Goal: Communication & Community: Participate in discussion

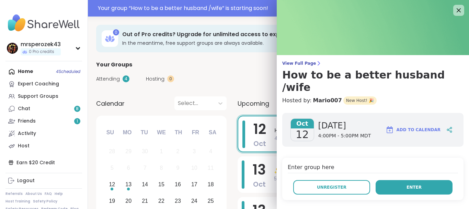
click at [415, 184] on span "Enter" at bounding box center [414, 187] width 15 height 6
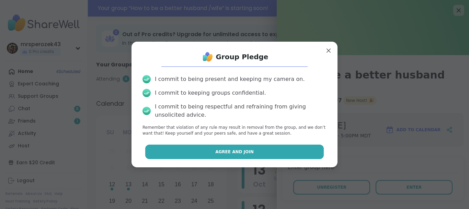
click at [288, 146] on button "Agree and Join" at bounding box center [234, 151] width 179 height 14
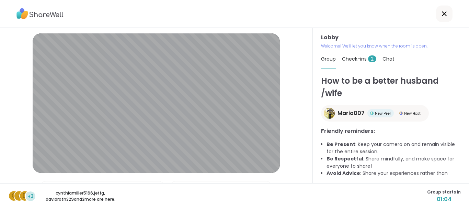
click at [362, 56] on span "Check-ins 2" at bounding box center [359, 58] width 34 height 7
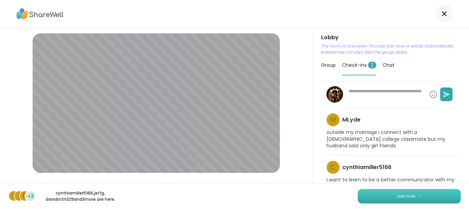
click at [399, 194] on span "Join now" at bounding box center [406, 196] width 19 height 6
type textarea "*"
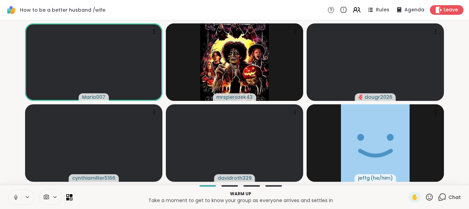
click at [15, 197] on icon at bounding box center [16, 195] width 2 height 3
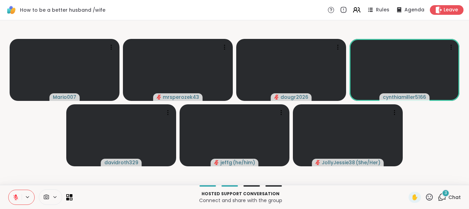
click at [446, 190] on span "3" at bounding box center [446, 193] width 2 height 6
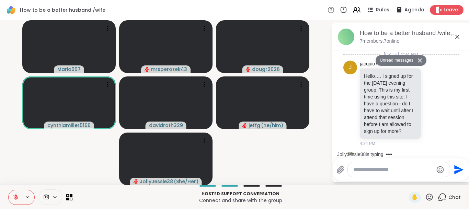
scroll to position [816, 0]
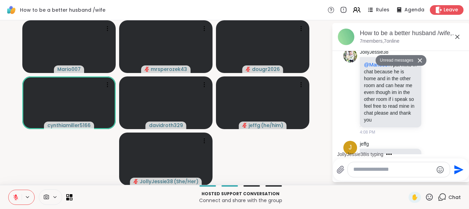
click at [420, 57] on button at bounding box center [421, 60] width 11 height 10
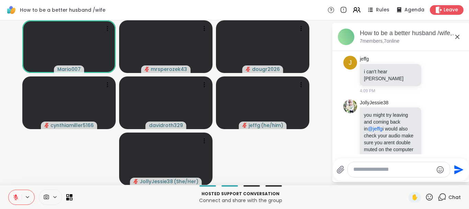
click at [458, 35] on icon at bounding box center [458, 37] width 8 height 8
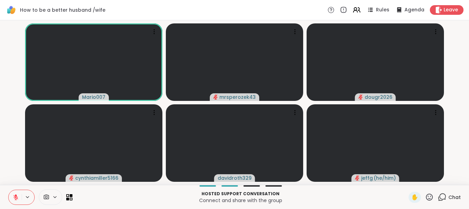
click at [452, 92] on video-player-container "Mario007 mrsperozek43 dougr2026 cynthiamiller5166 davidroth329 [PERSON_NAME] ( …" at bounding box center [234, 102] width 461 height 159
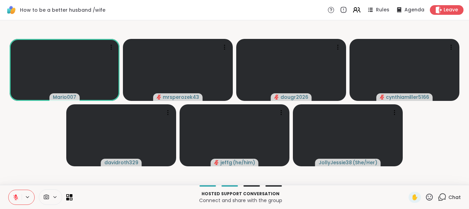
click at [443, 194] on icon at bounding box center [442, 196] width 9 height 9
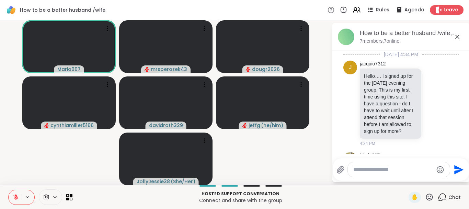
scroll to position [878, 0]
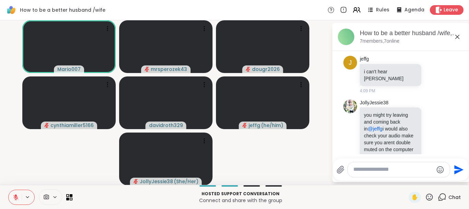
click at [458, 36] on icon at bounding box center [458, 37] width 8 height 8
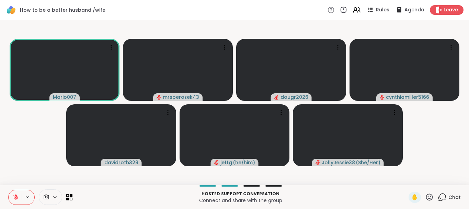
click at [442, 195] on icon at bounding box center [442, 196] width 9 height 9
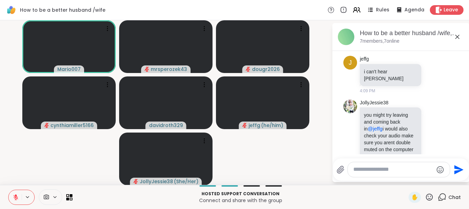
click at [357, 167] on textarea "Type your message" at bounding box center [394, 169] width 80 height 7
click at [455, 37] on icon at bounding box center [458, 37] width 8 height 8
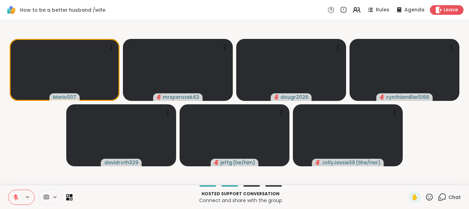
click at [443, 196] on icon at bounding box center [442, 196] width 9 height 9
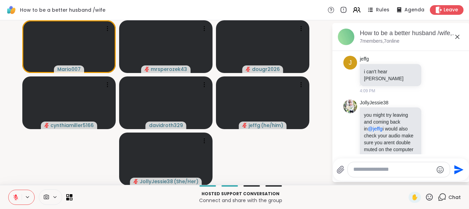
click at [399, 171] on textarea "Type your message" at bounding box center [394, 169] width 80 height 7
type textarea "***"
click at [457, 168] on icon "Send" at bounding box center [460, 169] width 9 height 9
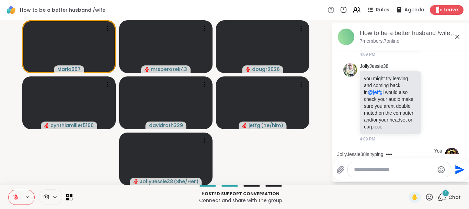
scroll to position [965, 0]
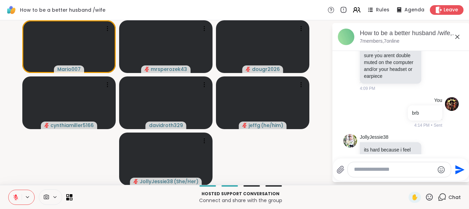
click at [458, 35] on icon at bounding box center [458, 37] width 8 height 8
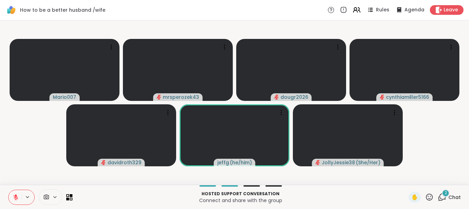
click at [447, 190] on span "2" at bounding box center [446, 193] width 2 height 6
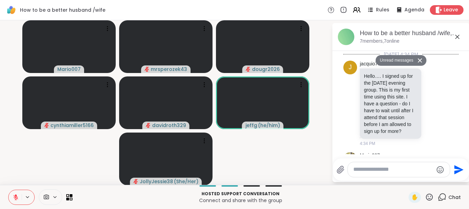
scroll to position [1158, 0]
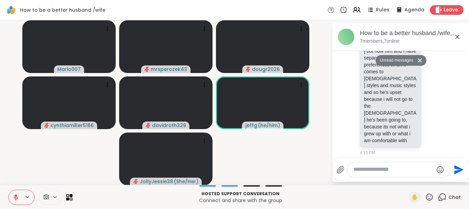
click at [457, 36] on icon at bounding box center [458, 37] width 8 height 8
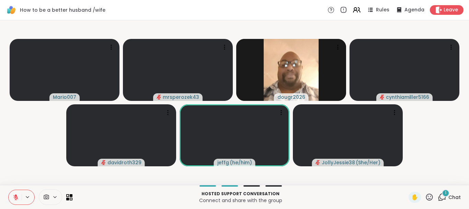
click at [446, 193] on span "1" at bounding box center [445, 193] width 1 height 6
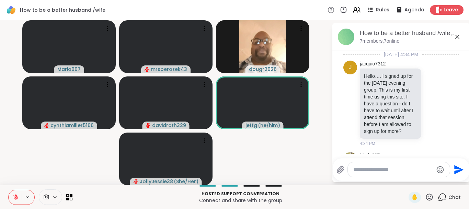
scroll to position [1194, 0]
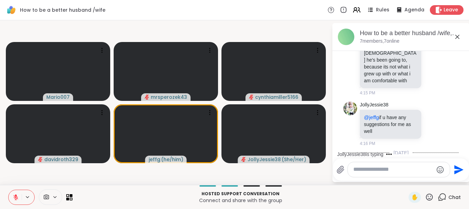
click at [456, 34] on icon at bounding box center [458, 37] width 8 height 8
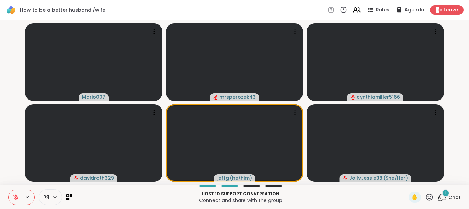
click at [446, 193] on div "1" at bounding box center [446, 193] width 8 height 8
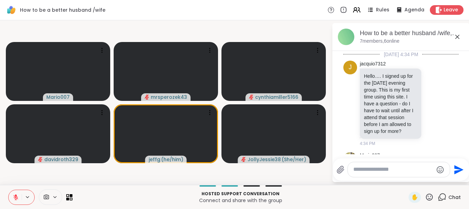
scroll to position [1320, 0]
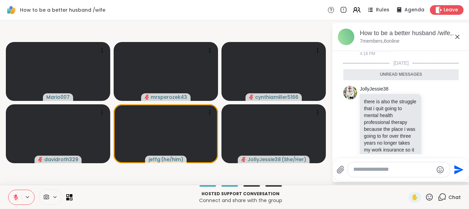
click at [457, 37] on icon at bounding box center [458, 37] width 8 height 8
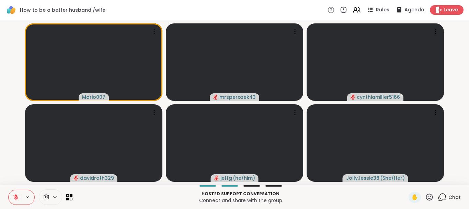
click at [443, 194] on icon at bounding box center [442, 196] width 9 height 9
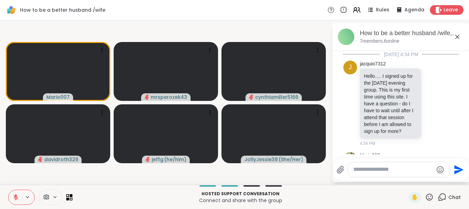
scroll to position [1297, 0]
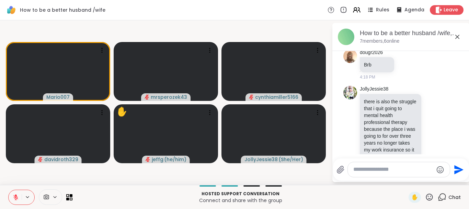
click at [396, 170] on textarea "Type your message" at bounding box center [394, 169] width 80 height 7
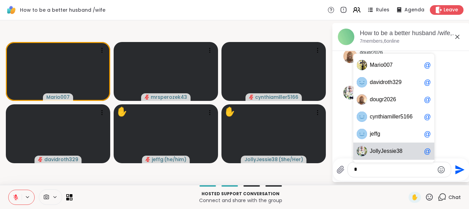
click at [394, 153] on span "e" at bounding box center [395, 150] width 3 height 7
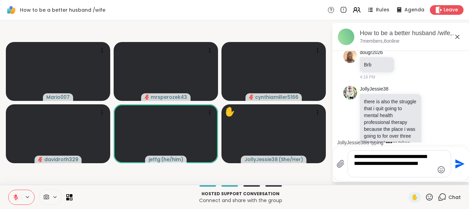
click at [367, 171] on textarea "**********" at bounding box center [394, 163] width 80 height 21
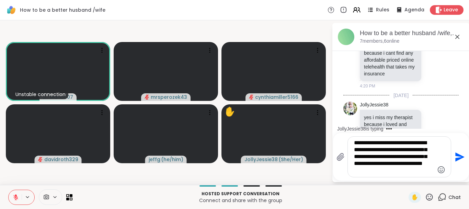
scroll to position [1478, 0]
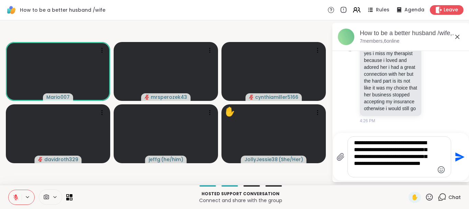
click at [367, 171] on textarea "**********" at bounding box center [394, 156] width 80 height 35
click at [375, 170] on textarea "**********" at bounding box center [394, 156] width 80 height 35
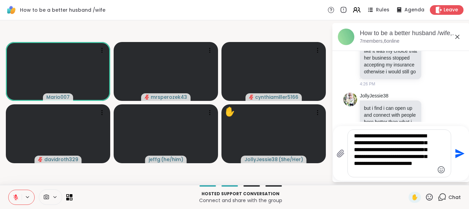
type textarea "**********"
click at [456, 151] on icon "Send" at bounding box center [460, 152] width 9 height 9
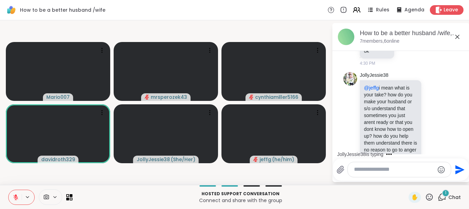
scroll to position [2032, 0]
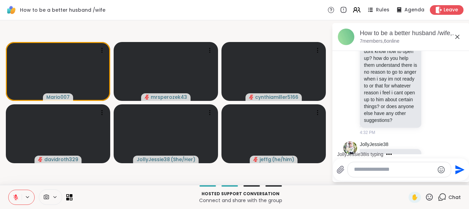
click at [374, 166] on textarea "Type your message" at bounding box center [394, 169] width 80 height 7
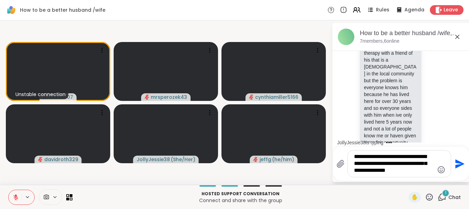
scroll to position [2263, 0]
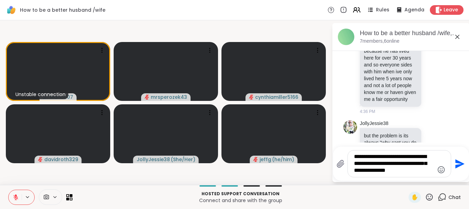
click at [406, 164] on textarea "**********" at bounding box center [394, 163] width 80 height 21
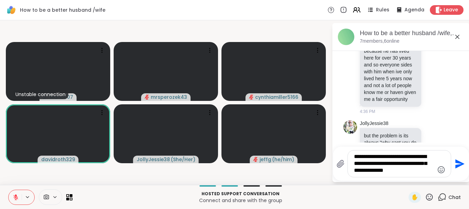
type textarea "**********"
click at [456, 163] on icon "Send" at bounding box center [460, 163] width 9 height 9
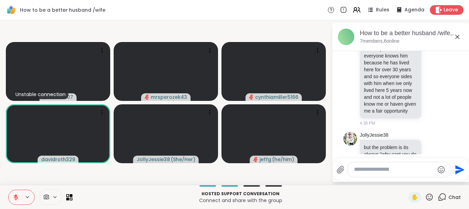
scroll to position [2309, 0]
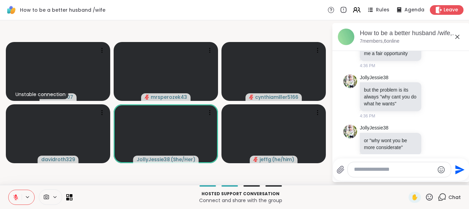
click at [457, 36] on icon at bounding box center [458, 37] width 4 height 4
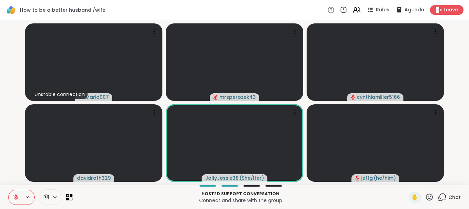
click at [441, 195] on icon at bounding box center [442, 196] width 9 height 9
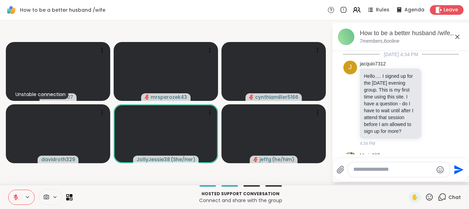
scroll to position [2302, 0]
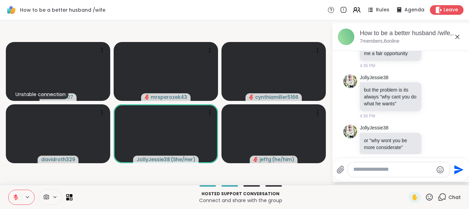
click at [458, 36] on icon at bounding box center [458, 37] width 4 height 4
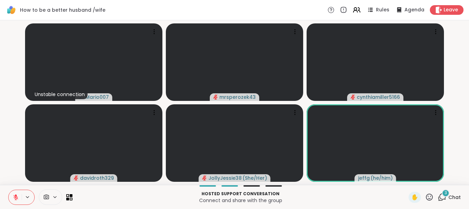
click at [445, 191] on div "3" at bounding box center [446, 193] width 8 height 8
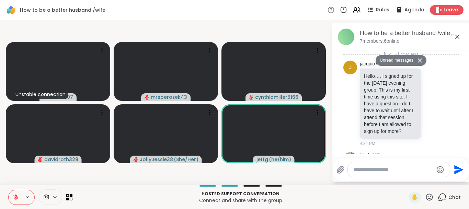
scroll to position [2617, 0]
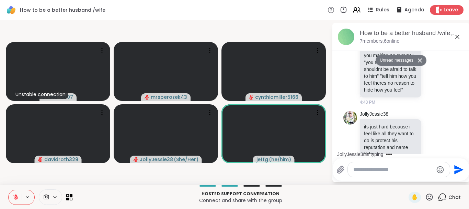
click at [457, 34] on icon at bounding box center [458, 37] width 8 height 8
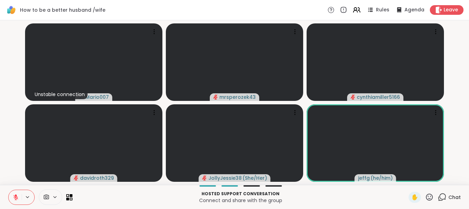
click at [443, 194] on icon at bounding box center [442, 196] width 9 height 9
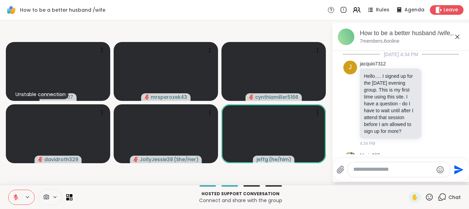
scroll to position [2593, 0]
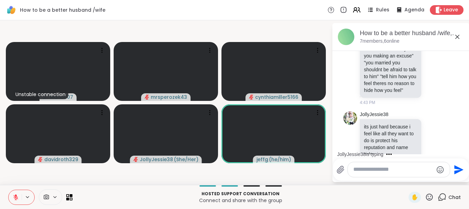
click at [457, 35] on icon at bounding box center [458, 37] width 8 height 8
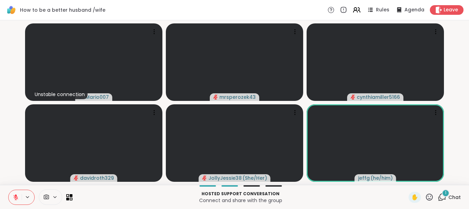
click at [447, 192] on span "1" at bounding box center [445, 193] width 1 height 6
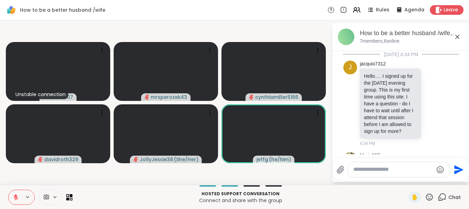
scroll to position [2742, 0]
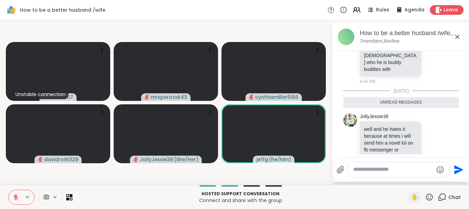
click at [457, 36] on icon at bounding box center [458, 37] width 4 height 4
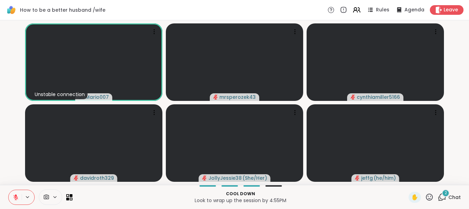
click at [445, 191] on div "2" at bounding box center [446, 193] width 8 height 8
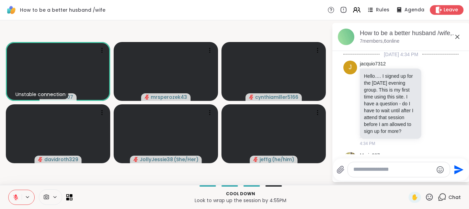
scroll to position [2857, 0]
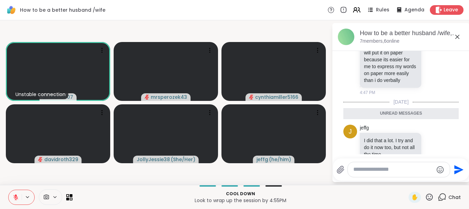
click at [456, 35] on icon at bounding box center [458, 37] width 8 height 8
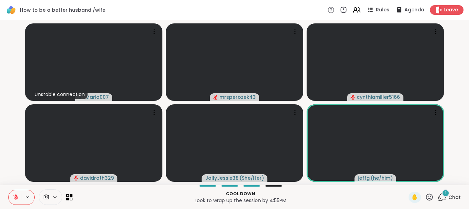
click at [445, 192] on div "1" at bounding box center [446, 193] width 8 height 8
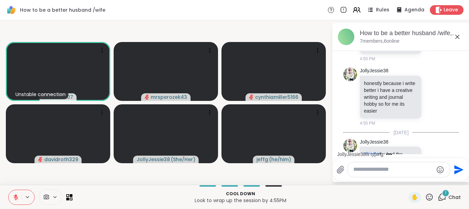
scroll to position [2978, 0]
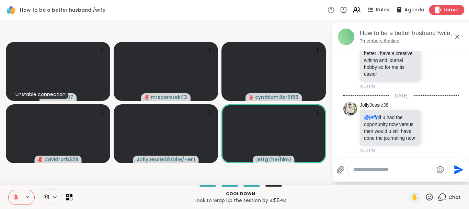
click at [448, 10] on span "Leave" at bounding box center [451, 10] width 15 height 7
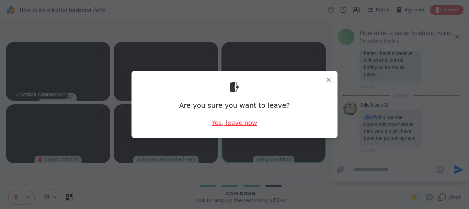
click at [241, 121] on div "Yes, leave now" at bounding box center [234, 122] width 45 height 9
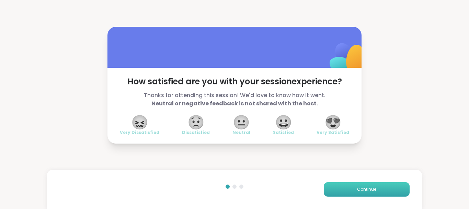
click at [368, 189] on span "Continue" at bounding box center [366, 189] width 19 height 6
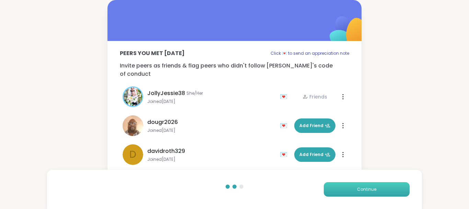
click at [368, 189] on span "Continue" at bounding box center [366, 189] width 19 height 6
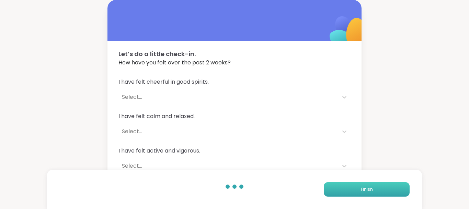
click at [368, 189] on span "Finish" at bounding box center [367, 189] width 12 height 6
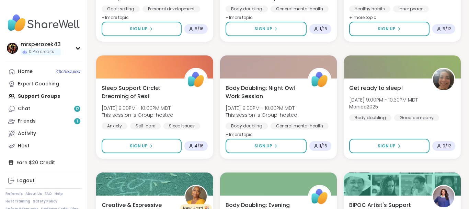
scroll to position [1296, 0]
